Goal: Information Seeking & Learning: Learn about a topic

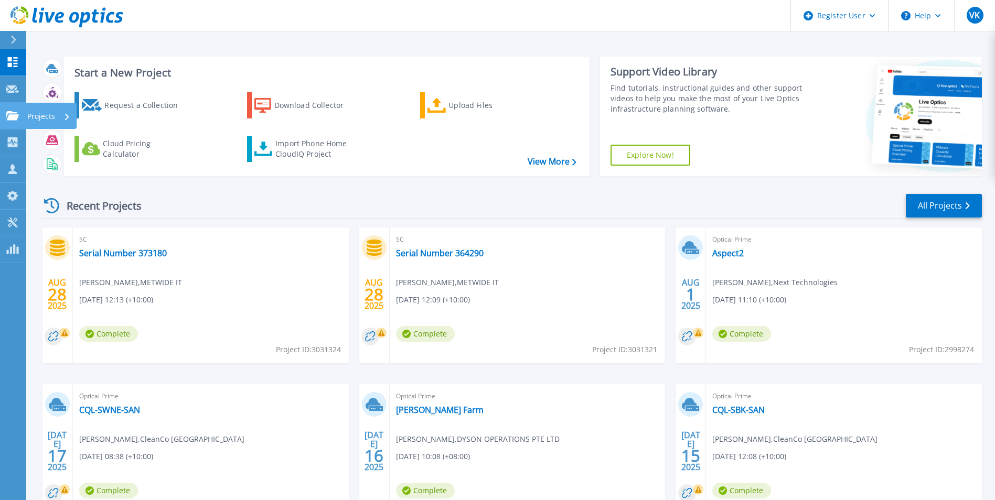
click at [18, 122] on link "Projects Projects" at bounding box center [13, 116] width 26 height 27
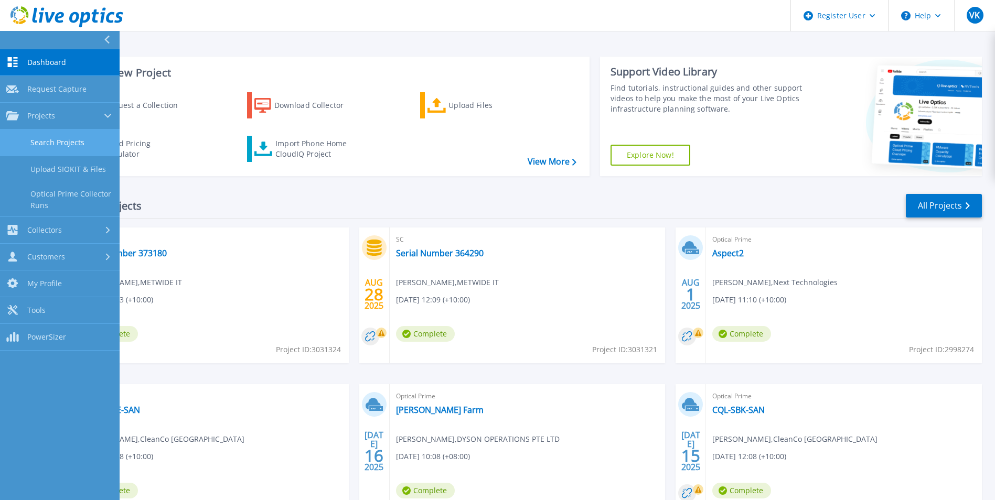
click at [66, 140] on link "Search Projects" at bounding box center [60, 143] width 120 height 27
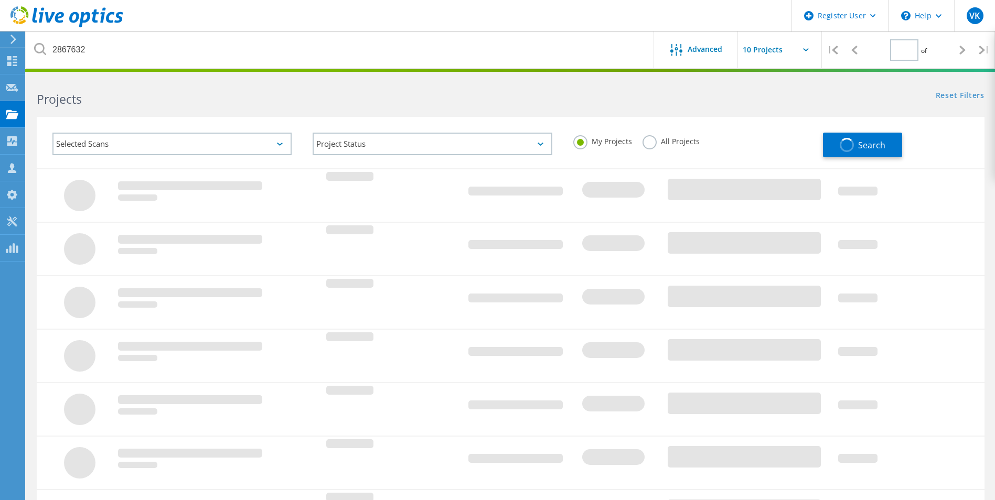
type input "1"
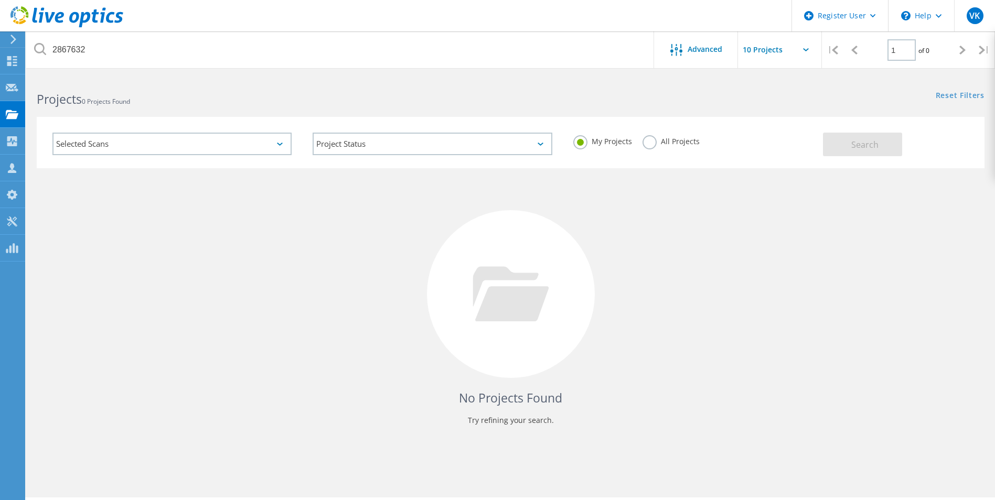
drag, startPoint x: 668, startPoint y: 143, endPoint x: 871, endPoint y: 159, distance: 203.7
click at [672, 143] on label "All Projects" at bounding box center [671, 140] width 57 height 10
drag, startPoint x: 644, startPoint y: 144, endPoint x: 656, endPoint y: 171, distance: 29.6
click at [647, 144] on label "All Projects" at bounding box center [671, 140] width 57 height 10
click at [0, 0] on input "All Projects" at bounding box center [0, 0] width 0 height 0
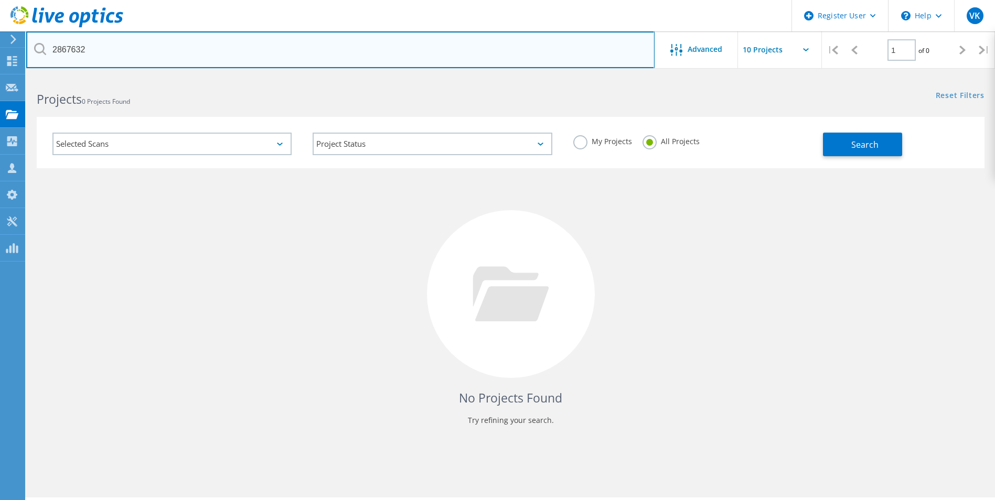
click at [78, 46] on input "2867632" at bounding box center [340, 49] width 629 height 37
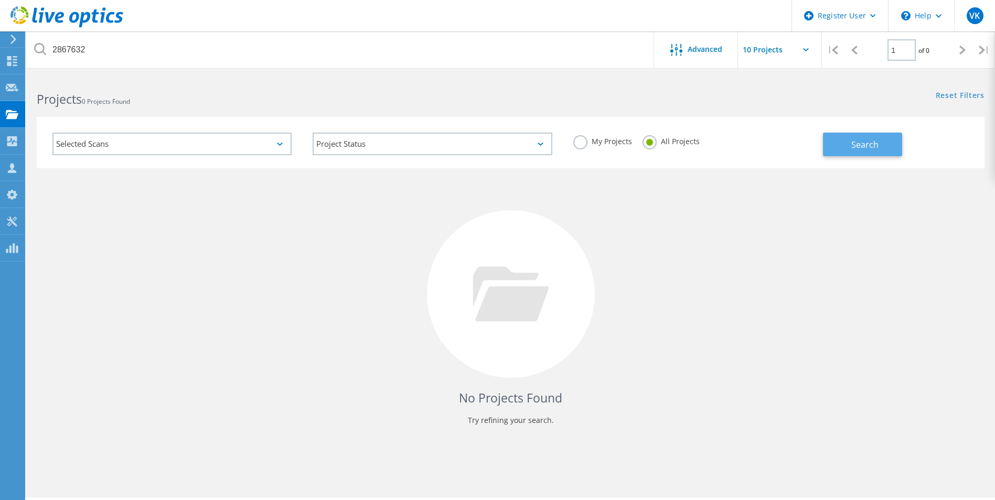
click at [870, 145] on span "Search" at bounding box center [864, 145] width 27 height 12
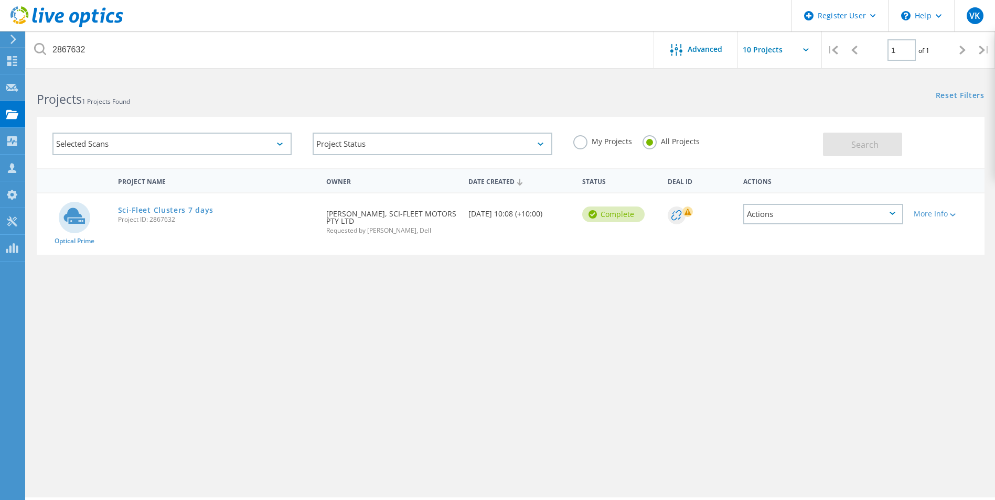
drag, startPoint x: 185, startPoint y: 214, endPoint x: 304, endPoint y: 211, distance: 119.6
click at [185, 214] on link "Sci-Fleet Clusters 7 days" at bounding box center [166, 210] width 96 height 7
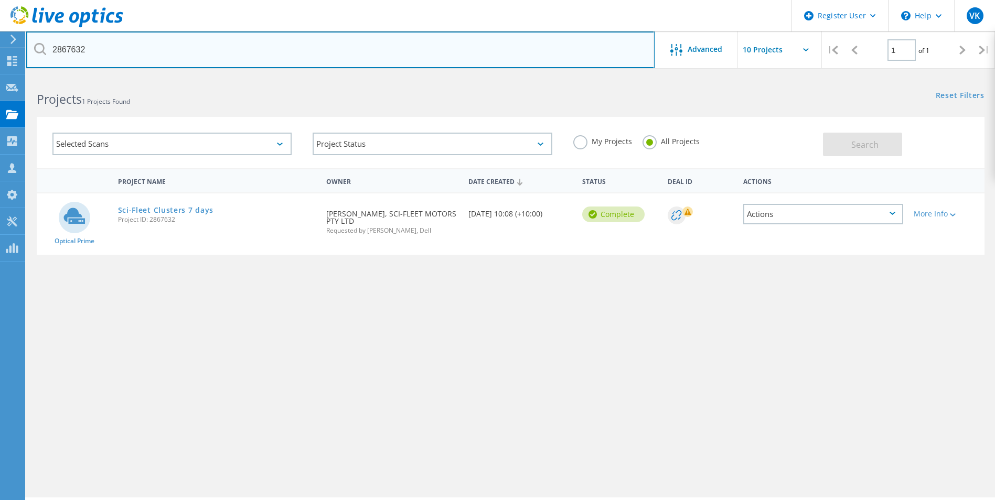
click at [64, 47] on input "2867632" at bounding box center [340, 49] width 629 height 37
drag, startPoint x: 64, startPoint y: 47, endPoint x: 513, endPoint y: 151, distance: 460.4
click at [71, 45] on input "2867632" at bounding box center [340, 49] width 629 height 37
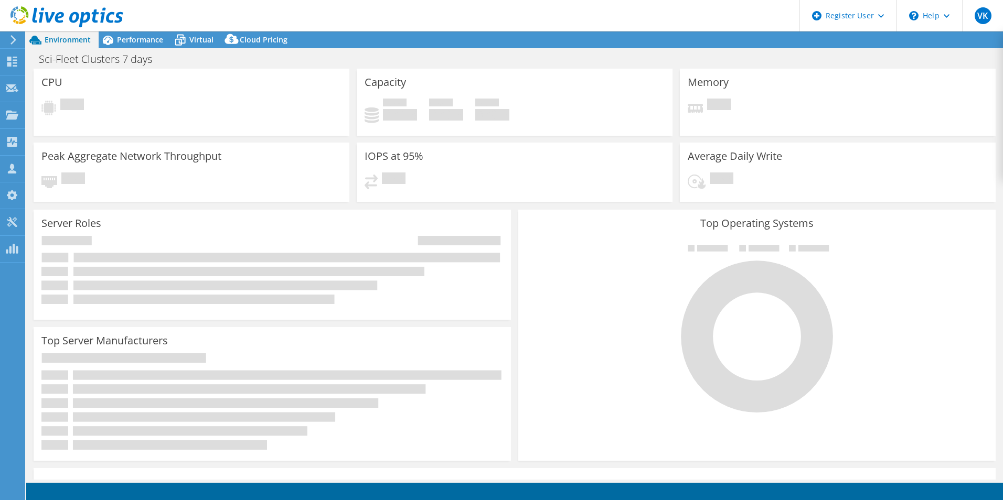
select select "Australia"
select select "AUD"
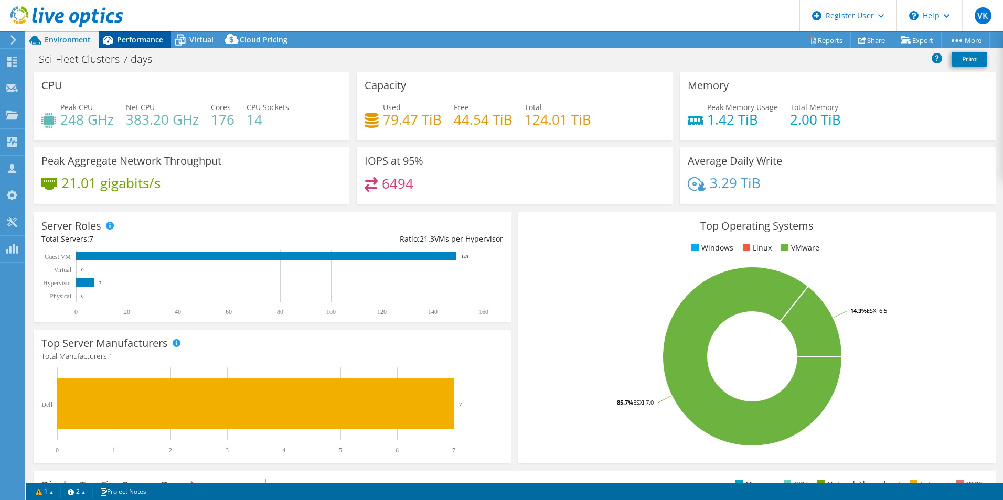
click at [147, 37] on span "Performance" at bounding box center [140, 40] width 46 height 10
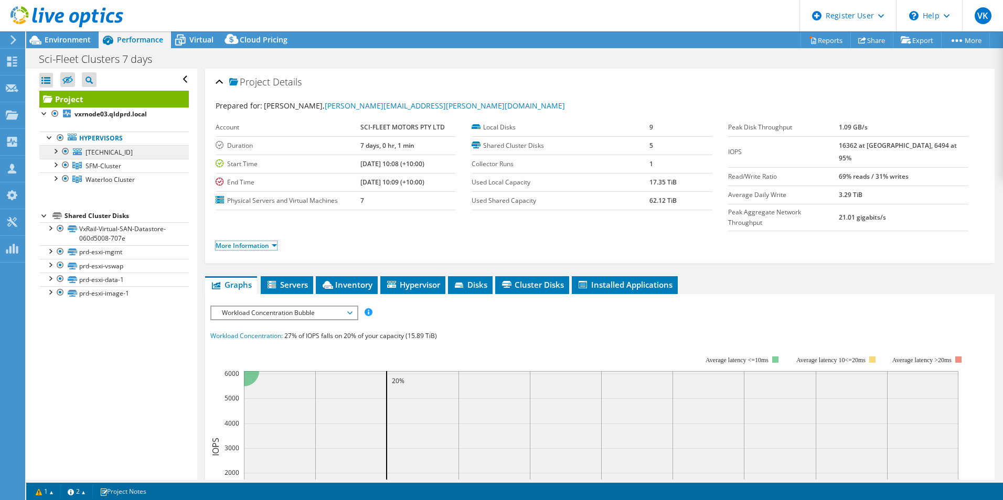
drag, startPoint x: 247, startPoint y: 225, endPoint x: 157, endPoint y: 148, distance: 118.0
click at [247, 241] on link "More Information" at bounding box center [246, 245] width 61 height 9
click at [200, 41] on span "Virtual" at bounding box center [201, 40] width 24 height 10
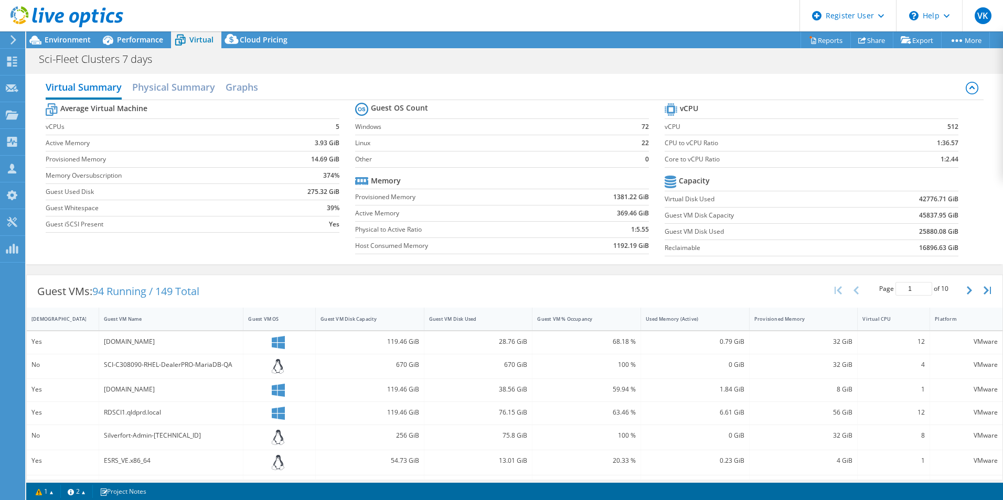
drag, startPoint x: 69, startPoint y: 46, endPoint x: 136, endPoint y: 59, distance: 69.0
click at [69, 46] on div "Environment" at bounding box center [62, 39] width 72 height 17
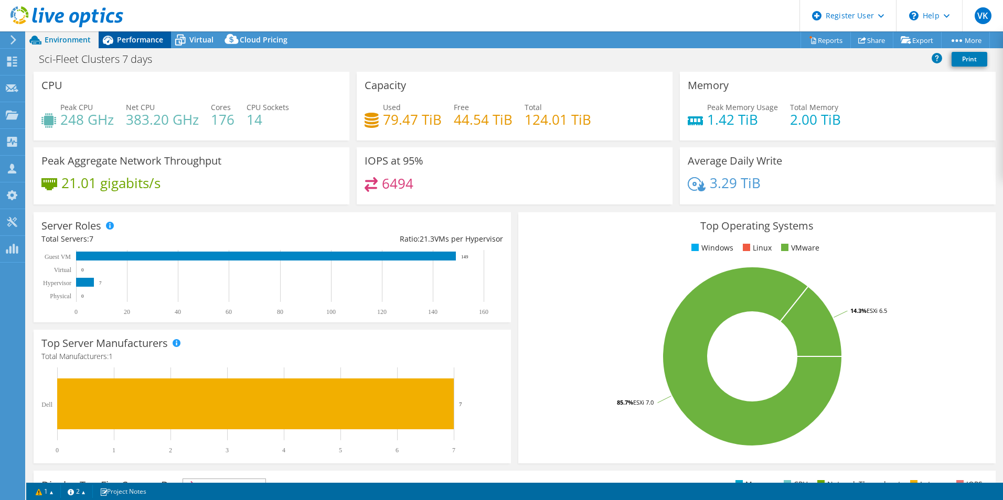
click at [146, 41] on span "Performance" at bounding box center [140, 40] width 46 height 10
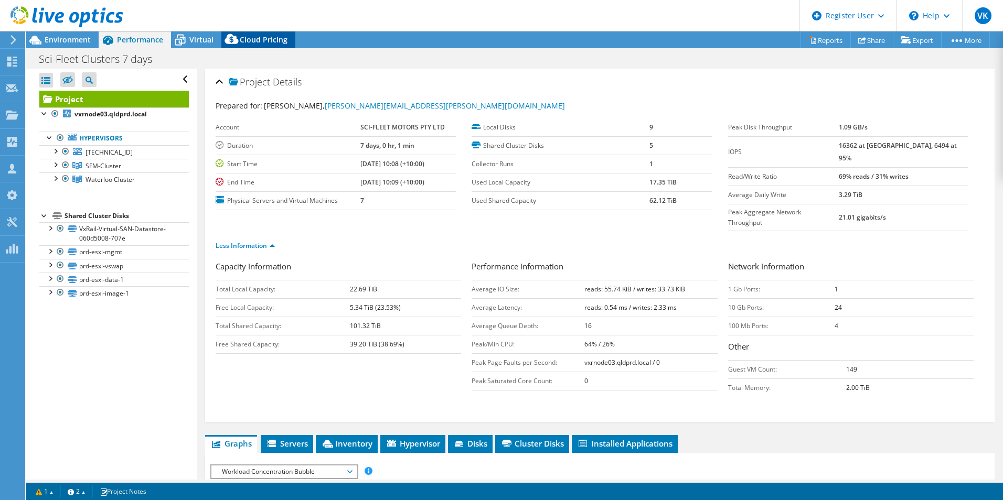
click at [205, 39] on span "Virtual" at bounding box center [201, 40] width 24 height 10
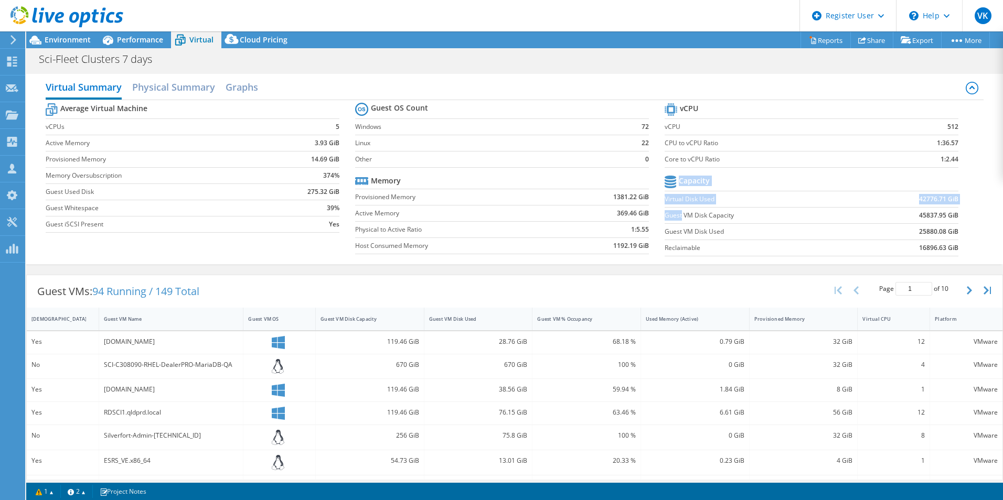
drag, startPoint x: 676, startPoint y: 212, endPoint x: 955, endPoint y: 209, distance: 279.1
click at [955, 209] on section "vCPU vCPU 512 CPU to vCPU Ratio 1:36.57 Core to vCPU Ratio 1:2.44 Capacity Virt…" at bounding box center [820, 181] width 310 height 161
drag, startPoint x: 955, startPoint y: 209, endPoint x: 956, endPoint y: 228, distance: 18.9
click at [956, 228] on section "vCPU vCPU 512 CPU to vCPU Ratio 1:36.57 Core to vCPU Ratio 1:2.44 Capacity Virt…" at bounding box center [820, 181] width 310 height 161
drag, startPoint x: 911, startPoint y: 212, endPoint x: 938, endPoint y: 211, distance: 26.8
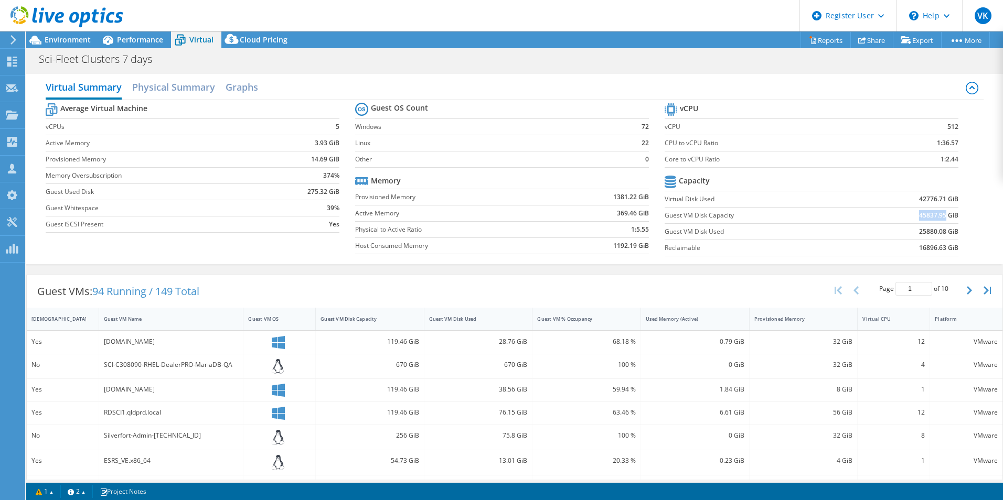
click at [938, 211] on b "45837.95 GiB" at bounding box center [938, 215] width 39 height 10
drag, startPoint x: 71, startPoint y: 36, endPoint x: 529, endPoint y: 281, distance: 519.0
click at [74, 37] on span "Environment" at bounding box center [68, 40] width 46 height 10
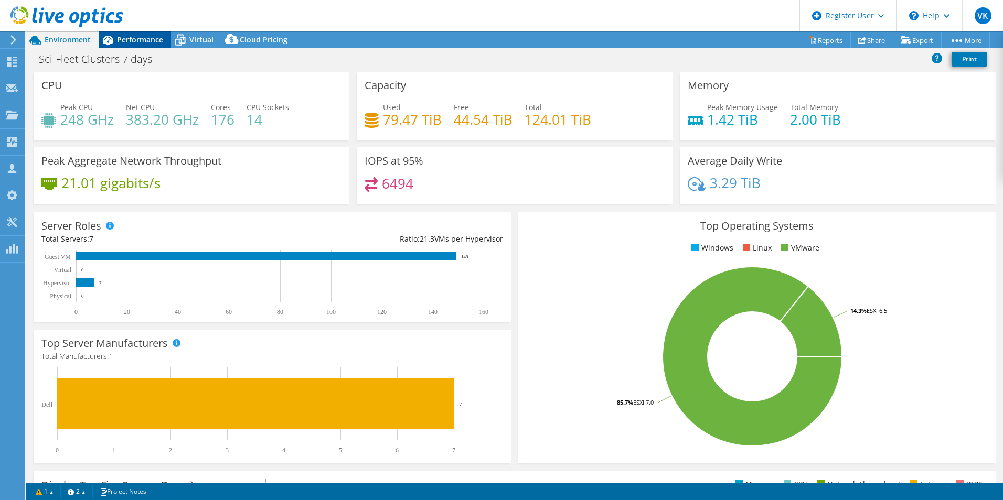
click at [139, 39] on span "Performance" at bounding box center [140, 40] width 46 height 10
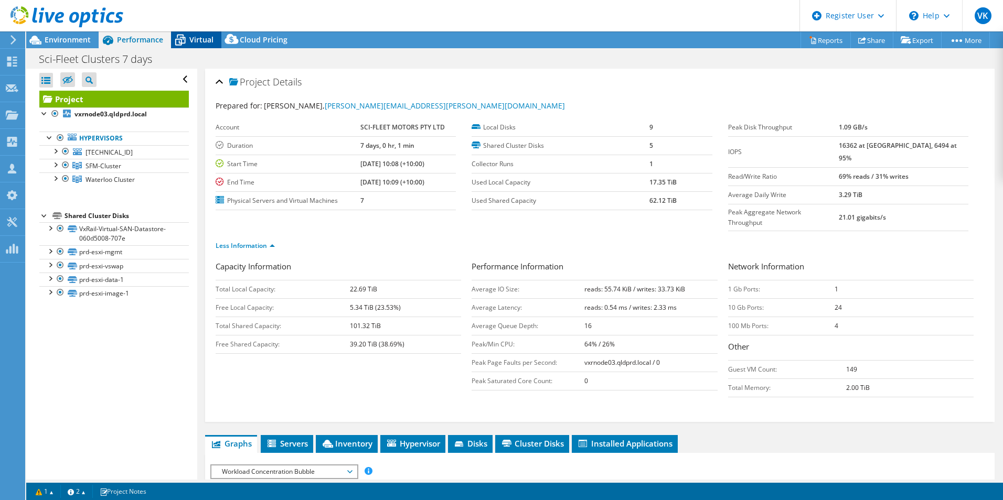
click at [194, 42] on span "Virtual" at bounding box center [201, 40] width 24 height 10
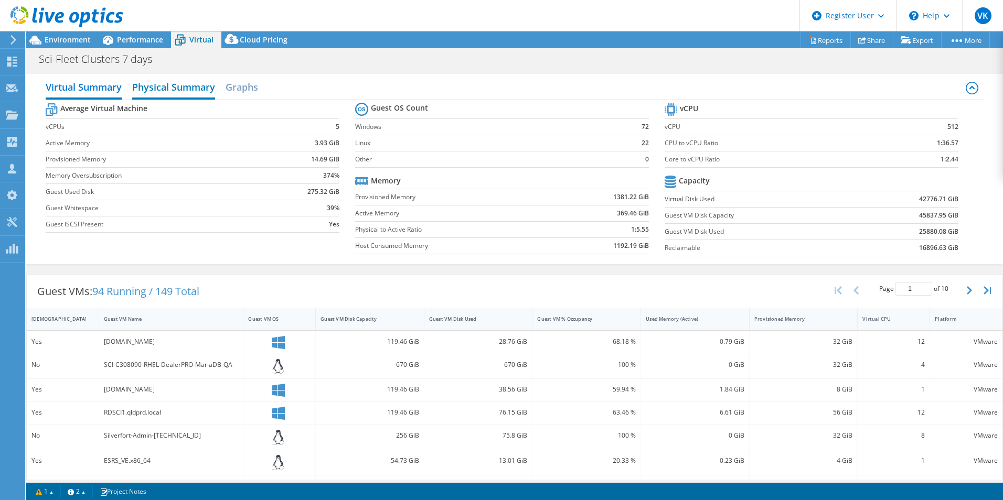
drag, startPoint x: 196, startPoint y: 84, endPoint x: 209, endPoint y: 86, distance: 12.6
click at [198, 84] on h2 "Physical Summary" at bounding box center [173, 88] width 83 height 23
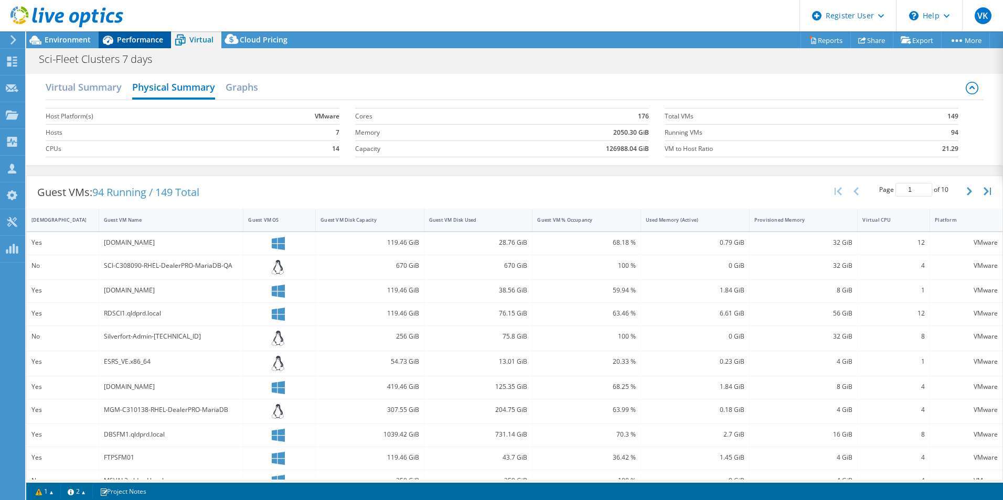
click at [131, 41] on span "Performance" at bounding box center [140, 40] width 46 height 10
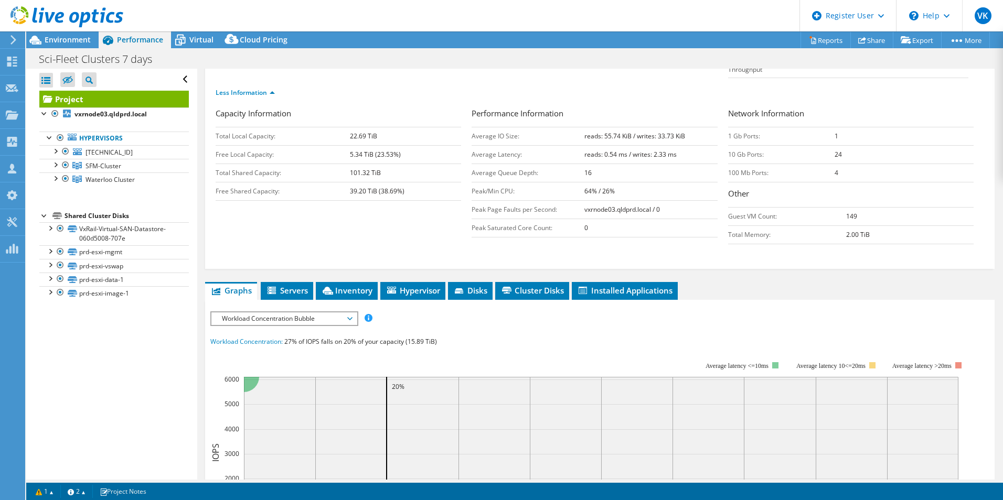
scroll to position [157, 0]
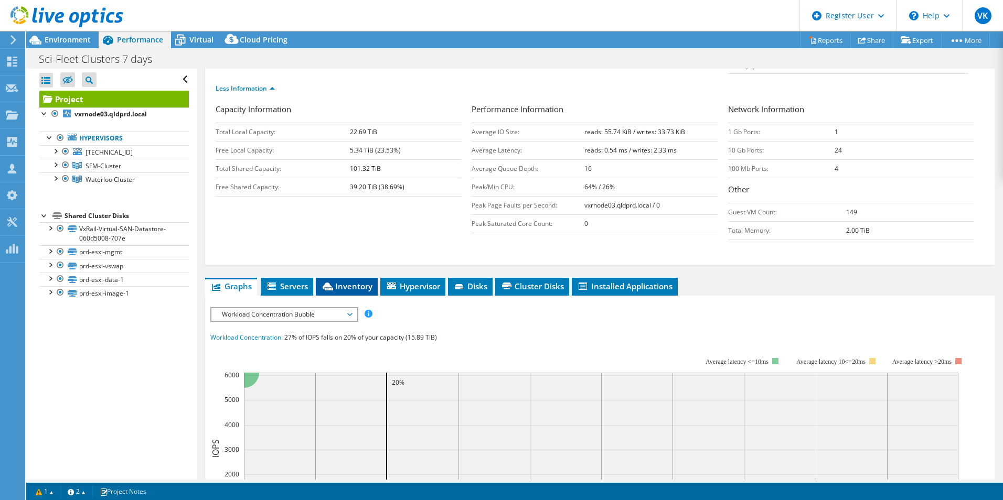
drag, startPoint x: 356, startPoint y: 267, endPoint x: 375, endPoint y: 273, distance: 20.3
click at [357, 281] on span "Inventory" at bounding box center [346, 286] width 51 height 10
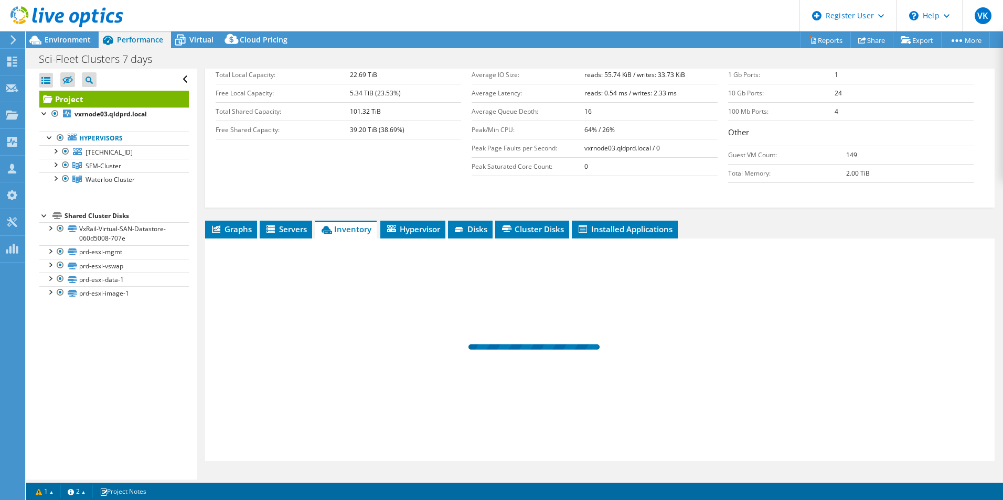
scroll to position [215, 0]
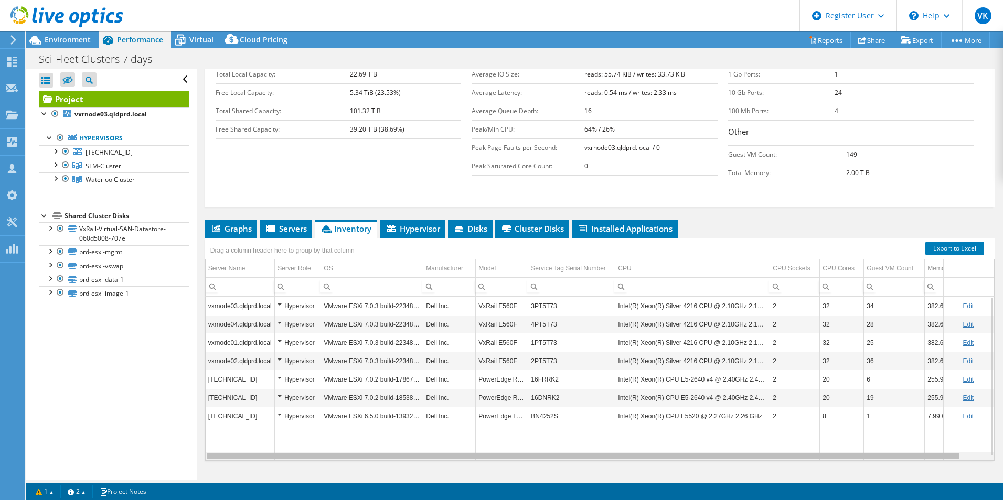
drag, startPoint x: 690, startPoint y: 438, endPoint x: 355, endPoint y: 435, distance: 334.7
click at [355, 435] on body "VK Dell User Vinay Kothamasi Vinay.Kothamasi@dell.com Dell My Profile Log Out \…" at bounding box center [501, 250] width 1003 height 500
drag, startPoint x: 355, startPoint y: 435, endPoint x: 230, endPoint y: 436, distance: 125.4
click at [230, 436] on body "VK Dell User Vinay Kothamasi Vinay.Kothamasi@dell.com Dell My Profile Log Out \…" at bounding box center [501, 250] width 1003 height 500
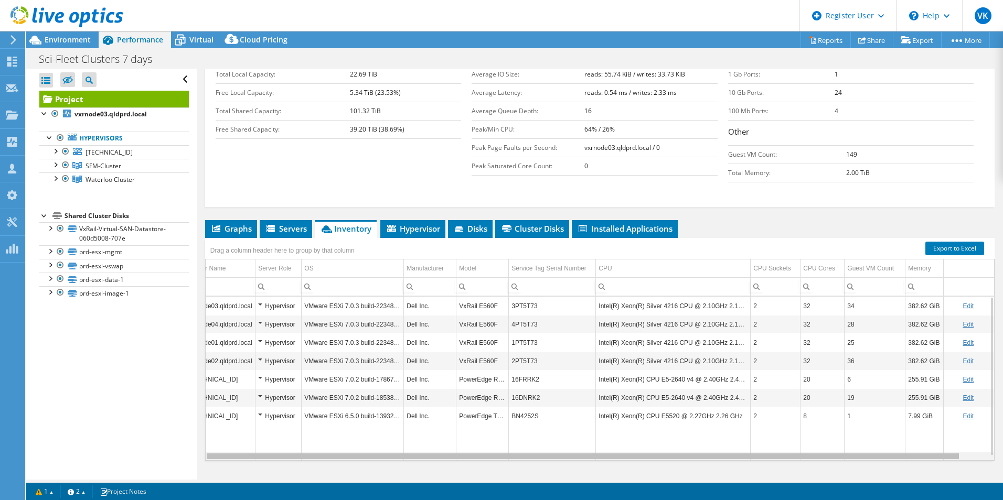
scroll to position [0, 0]
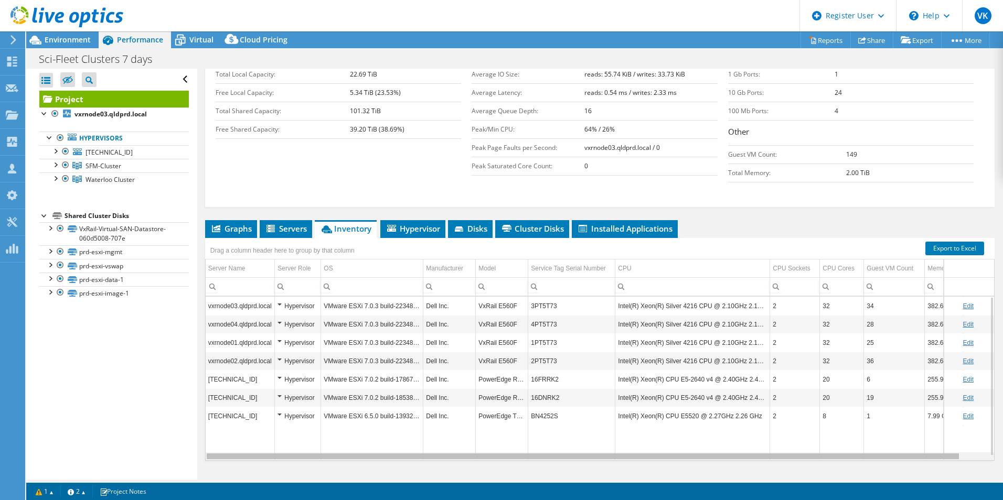
drag, startPoint x: 385, startPoint y: 435, endPoint x: 277, endPoint y: 434, distance: 107.5
click at [277, 434] on body "VK Dell User Vinay Kothamasi Vinay.Kothamasi@dell.com Dell My Profile Log Out \…" at bounding box center [501, 250] width 1003 height 500
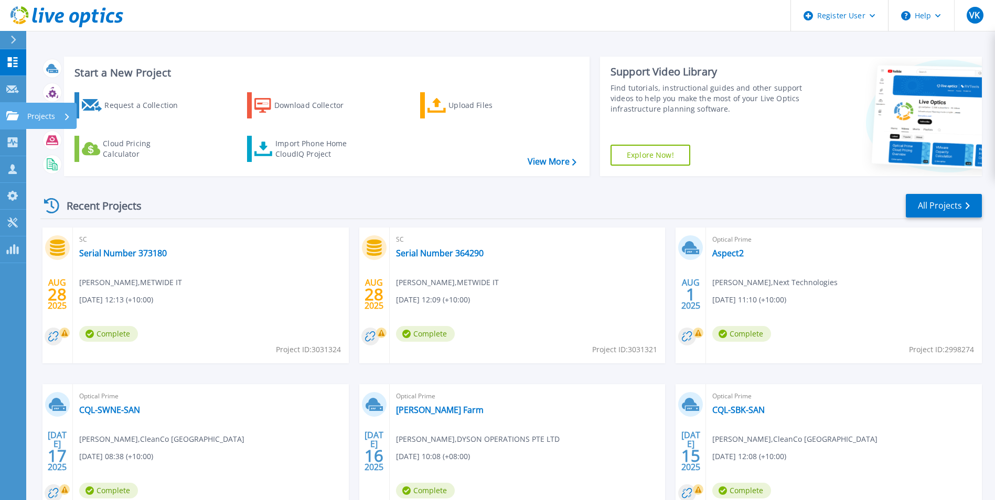
click at [13, 116] on icon at bounding box center [12, 115] width 13 height 9
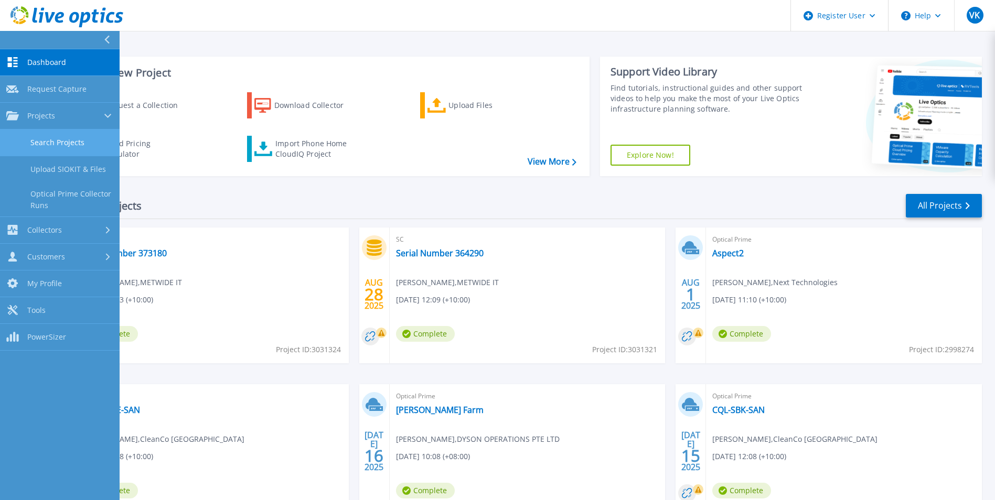
click at [81, 140] on link "Search Projects" at bounding box center [60, 143] width 120 height 27
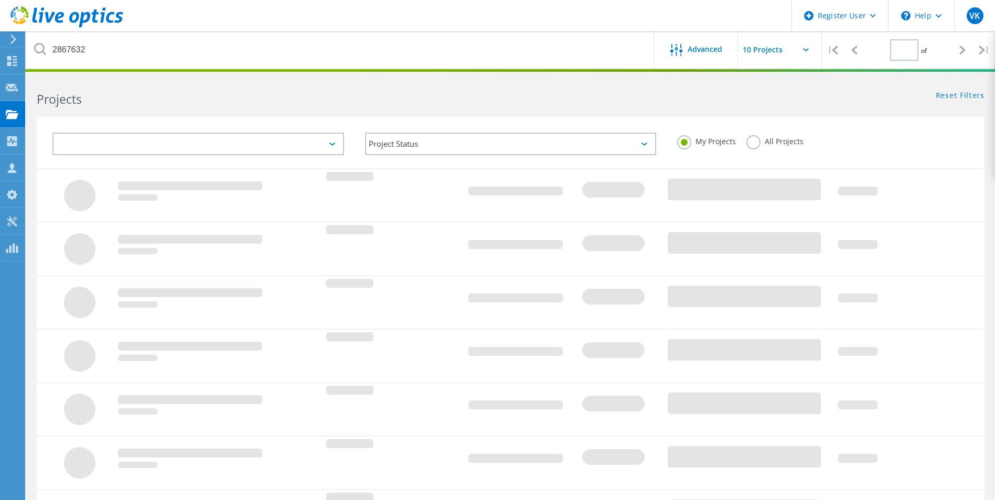
type input "1"
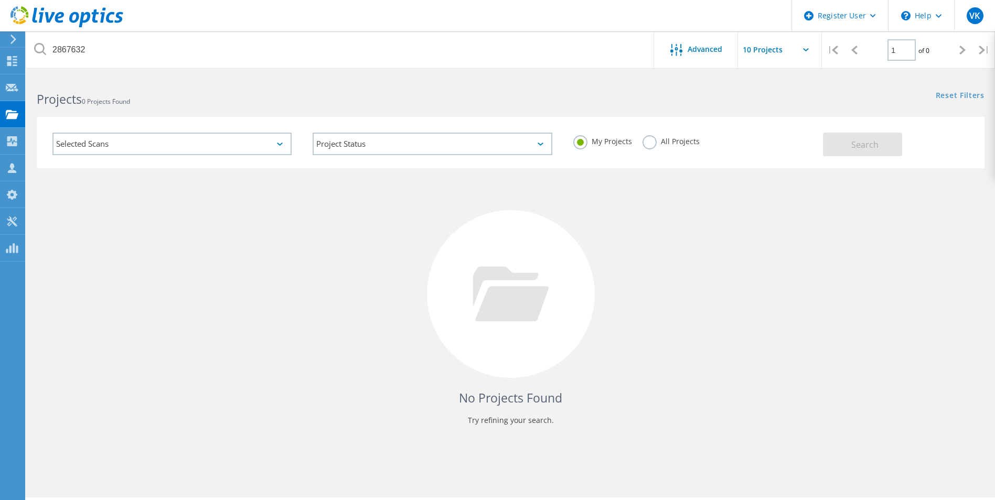
drag, startPoint x: 677, startPoint y: 147, endPoint x: 764, endPoint y: 154, distance: 87.9
click at [677, 147] on div "All Projects" at bounding box center [671, 142] width 57 height 15
click at [651, 145] on label "All Projects" at bounding box center [671, 140] width 57 height 10
click at [0, 0] on input "All Projects" at bounding box center [0, 0] width 0 height 0
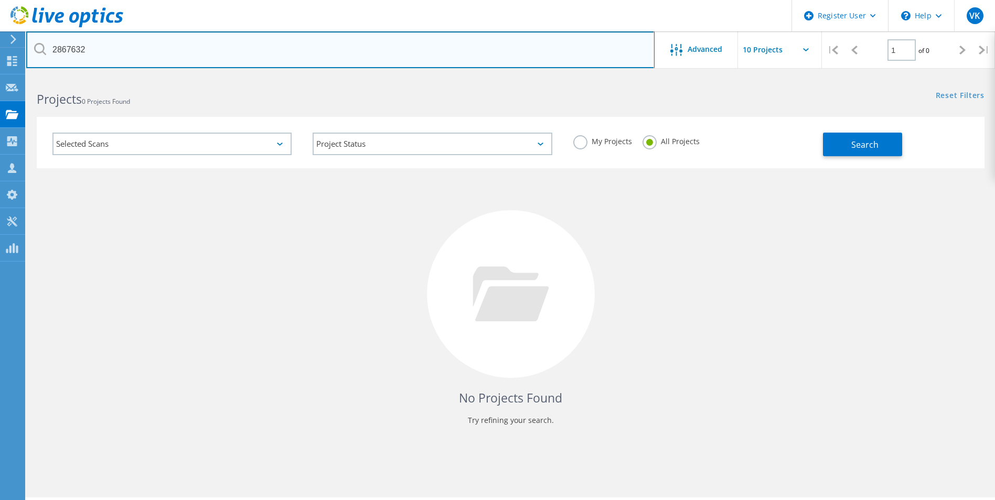
click at [57, 49] on input "2867632" at bounding box center [340, 49] width 629 height 37
drag, startPoint x: 57, startPoint y: 49, endPoint x: 68, endPoint y: 54, distance: 11.3
click at [59, 50] on input "2867632" at bounding box center [340, 49] width 629 height 37
paste input "300577"
type input "2300577"
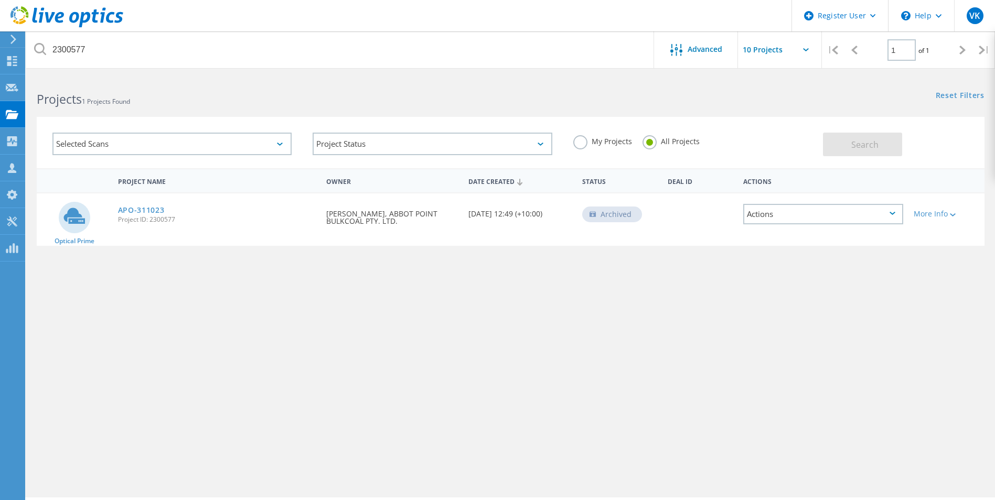
drag, startPoint x: 134, startPoint y: 209, endPoint x: 295, endPoint y: 246, distance: 165.2
click at [134, 209] on link "APO-311023" at bounding box center [141, 210] width 47 height 7
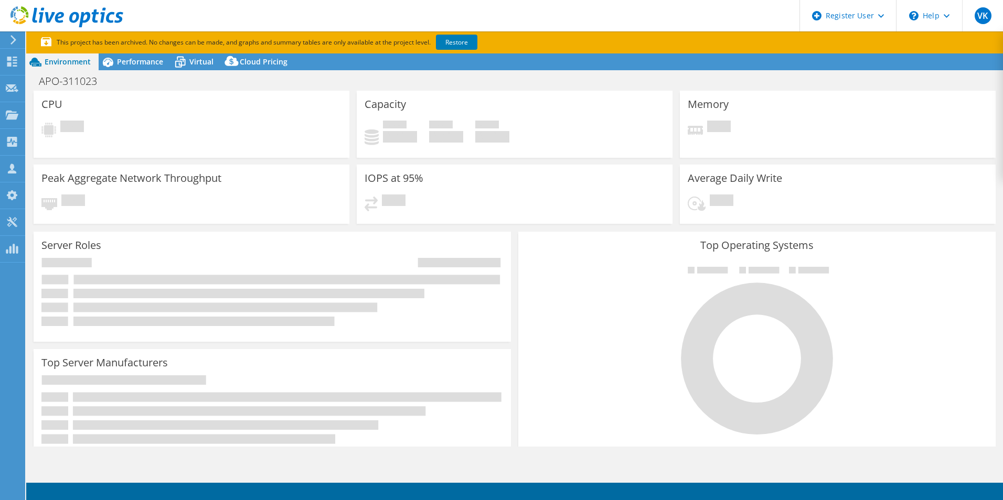
select select "USD"
select select "[GEOGRAPHIC_DATA]"
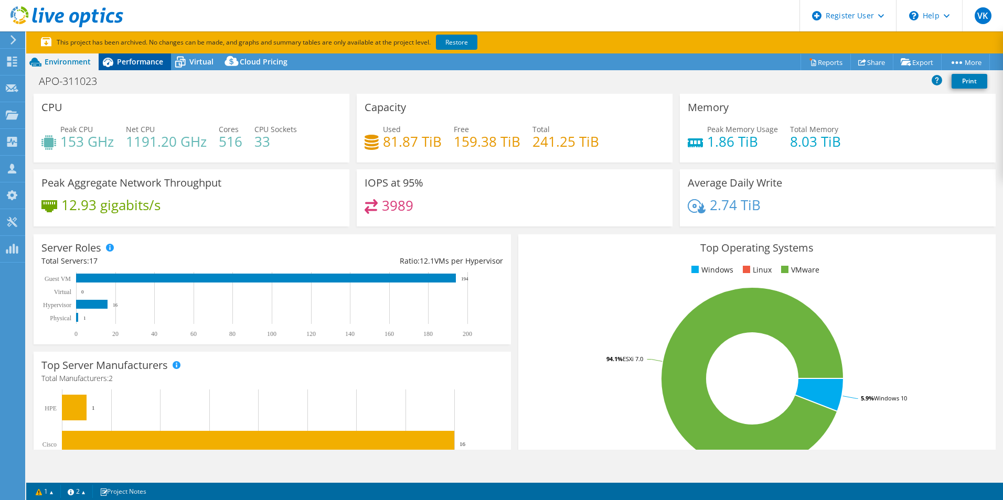
drag, startPoint x: 133, startPoint y: 66, endPoint x: 150, endPoint y: 68, distance: 16.5
click at [137, 66] on span "Performance" at bounding box center [140, 62] width 46 height 10
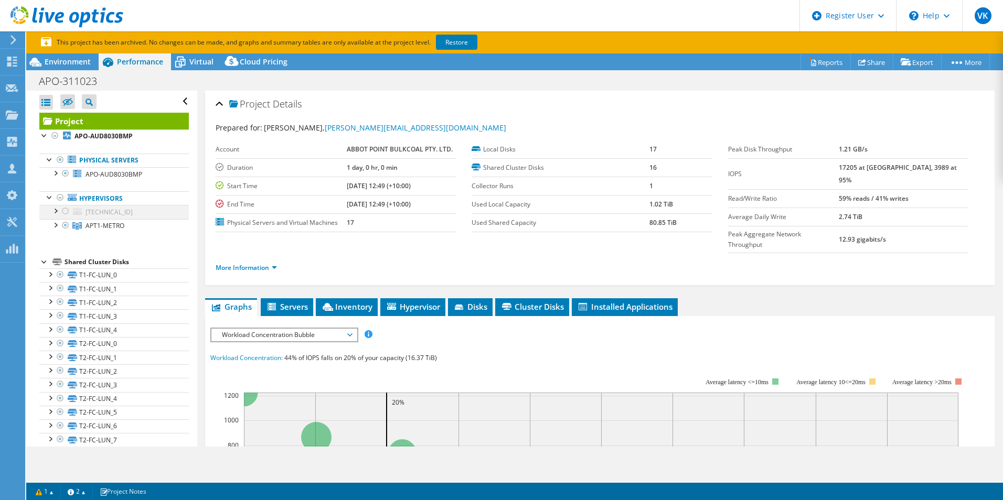
click at [63, 215] on div at bounding box center [65, 211] width 10 height 13
click at [65, 210] on div at bounding box center [65, 211] width 10 height 13
click at [62, 209] on div at bounding box center [65, 211] width 10 height 13
click at [457, 42] on link "Restore" at bounding box center [456, 42] width 41 height 15
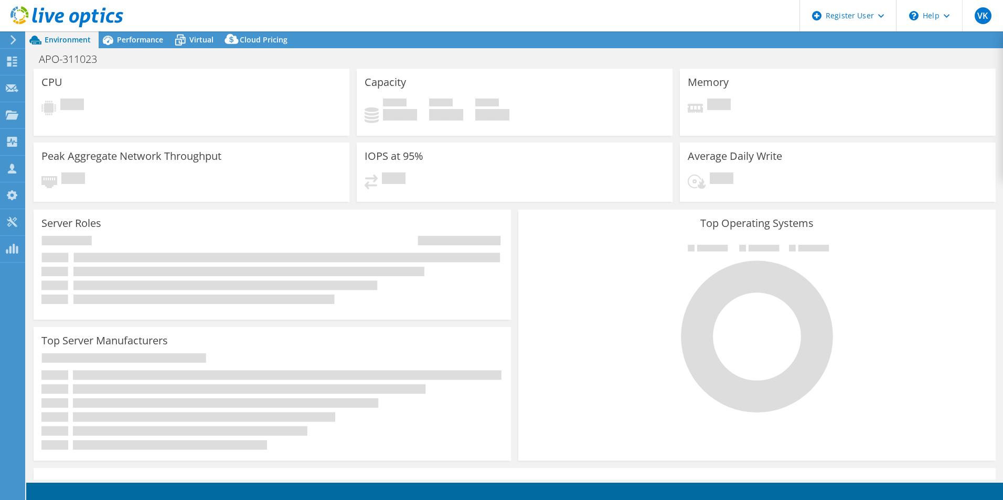
select select "[GEOGRAPHIC_DATA]"
select select "USD"
